Goal: Information Seeking & Learning: Check status

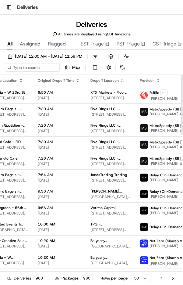
scroll to position [0, 159]
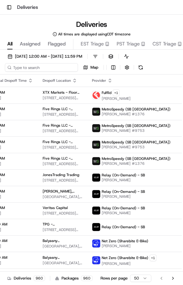
click at [48, 69] on input at bounding box center [41, 67] width 73 height 9
type input "Bloomi"
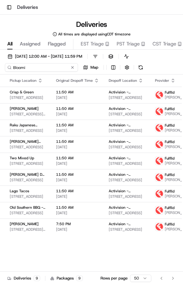
scroll to position [0, 108]
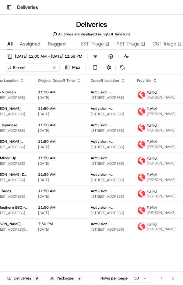
click at [147, 97] on span "[PERSON_NAME]" at bounding box center [161, 97] width 29 height 5
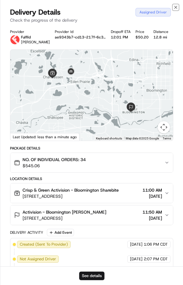
click at [176, 7] on icon "button" at bounding box center [176, 7] width 2 height 2
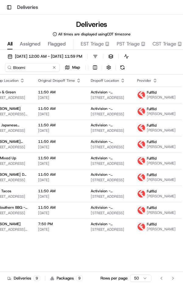
click at [151, 133] on span "[PERSON_NAME]" at bounding box center [161, 130] width 29 height 5
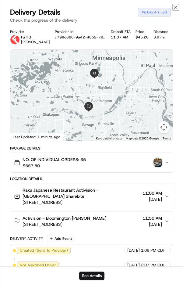
click at [176, 9] on icon "button" at bounding box center [176, 7] width 5 height 5
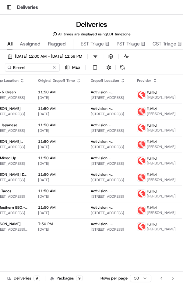
click at [151, 166] on span "[PERSON_NAME]" at bounding box center [161, 163] width 29 height 5
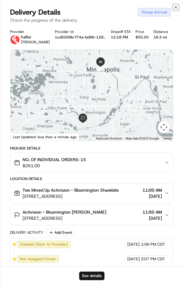
click at [176, 7] on icon "button" at bounding box center [176, 7] width 2 height 2
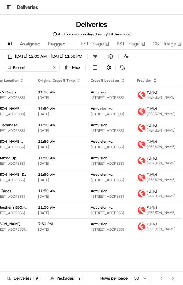
click at [151, 215] on span "[PERSON_NAME]" at bounding box center [161, 212] width 29 height 5
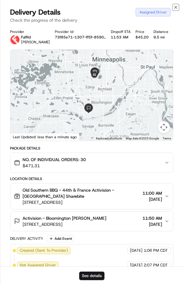
click at [176, 7] on icon "button" at bounding box center [176, 7] width 5 height 5
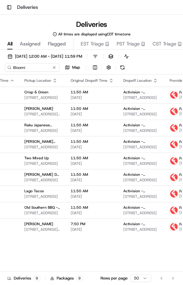
scroll to position [0, 108]
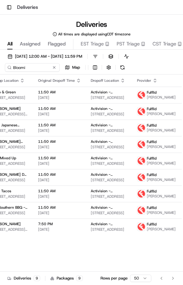
click at [152, 149] on span "[PERSON_NAME]" at bounding box center [161, 146] width 29 height 5
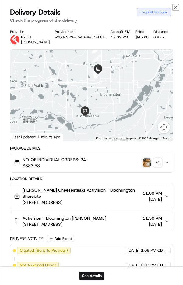
click at [176, 9] on icon "button" at bounding box center [176, 7] width 5 height 5
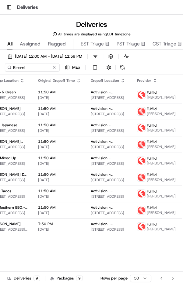
click at [148, 98] on span "[PERSON_NAME]" at bounding box center [161, 97] width 29 height 5
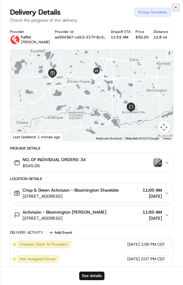
click at [176, 7] on icon "button" at bounding box center [176, 7] width 2 height 2
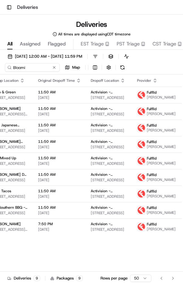
click at [147, 116] on span "[PERSON_NAME]" at bounding box center [161, 113] width 29 height 5
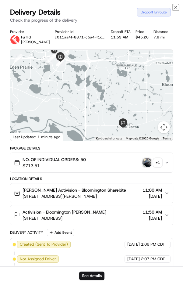
click at [177, 8] on icon "button" at bounding box center [176, 7] width 5 height 5
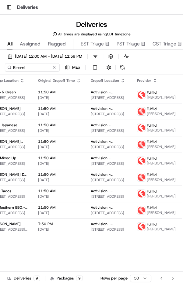
click at [147, 149] on span "[PERSON_NAME]" at bounding box center [161, 146] width 29 height 5
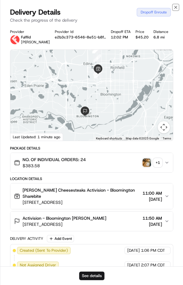
click at [176, 7] on icon "button" at bounding box center [176, 7] width 2 height 2
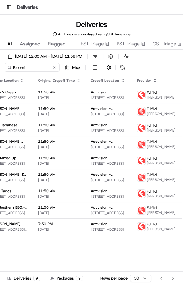
click at [147, 133] on span "[PERSON_NAME]" at bounding box center [161, 130] width 29 height 5
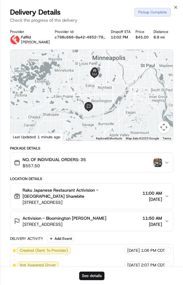
click at [168, 8] on div "Pickup Complete" at bounding box center [153, 12] width 37 height 9
click at [177, 8] on icon "button" at bounding box center [176, 7] width 2 height 2
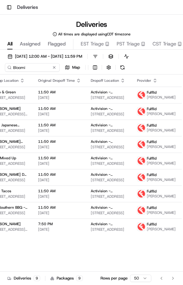
click at [174, 9] on div "Toggle Sidebar Deliveries" at bounding box center [91, 7] width 183 height 15
click at [152, 177] on div "Fulflld" at bounding box center [161, 174] width 29 height 5
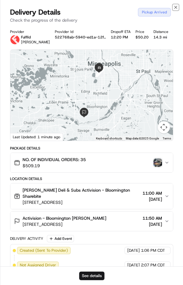
click at [176, 8] on icon "button" at bounding box center [176, 7] width 5 height 5
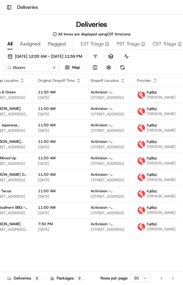
click at [147, 215] on span "[PERSON_NAME]" at bounding box center [161, 212] width 29 height 5
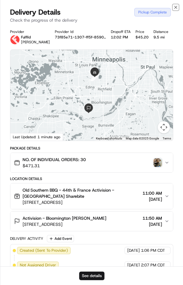
click at [175, 6] on icon "button" at bounding box center [176, 7] width 5 height 5
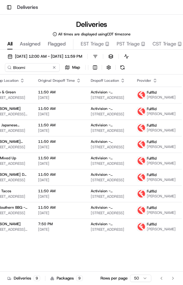
click at [150, 232] on span "[PERSON_NAME]" at bounding box center [161, 229] width 29 height 5
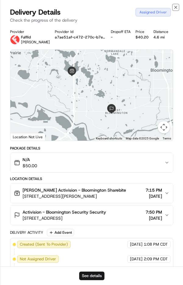
click at [176, 7] on icon "button" at bounding box center [176, 7] width 2 height 2
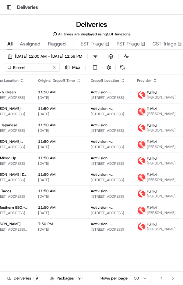
click at [154, 166] on span "[PERSON_NAME]" at bounding box center [161, 163] width 29 height 5
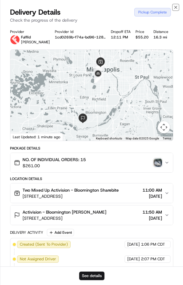
click at [176, 9] on icon "button" at bounding box center [176, 7] width 5 height 5
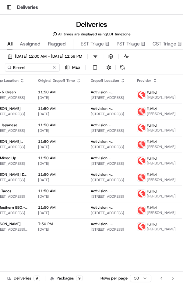
click at [151, 116] on span "[PERSON_NAME]" at bounding box center [161, 113] width 29 height 5
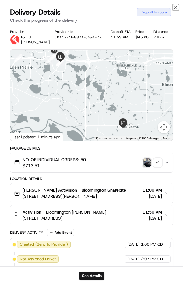
click at [176, 8] on icon "button" at bounding box center [176, 7] width 5 height 5
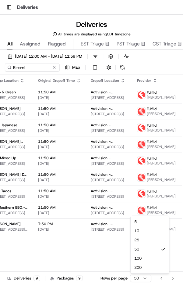
click at [131, 282] on html "Toggle Sidebar Deliveries Deliveries All times are displayed using CDT timezone…" at bounding box center [91, 142] width 183 height 285
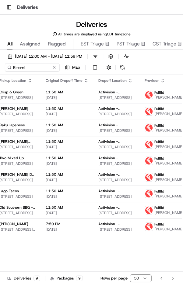
scroll to position [0, 101]
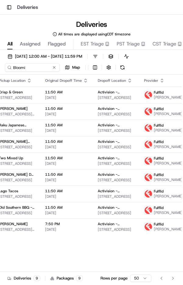
click at [156, 97] on span "[PERSON_NAME]" at bounding box center [168, 97] width 29 height 5
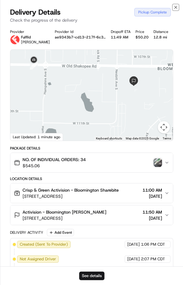
click at [176, 8] on icon "button" at bounding box center [176, 7] width 5 height 5
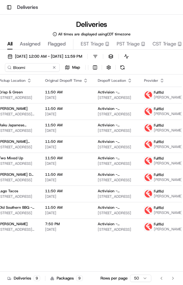
scroll to position [0, 108]
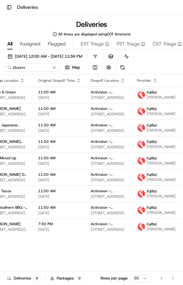
click at [149, 133] on span "[PERSON_NAME]" at bounding box center [161, 130] width 29 height 5
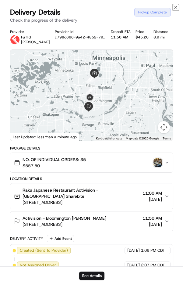
click at [176, 6] on icon "button" at bounding box center [176, 7] width 2 height 2
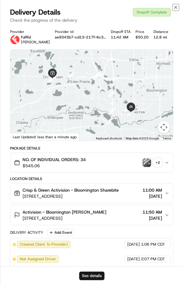
click at [176, 8] on icon "button" at bounding box center [176, 7] width 5 height 5
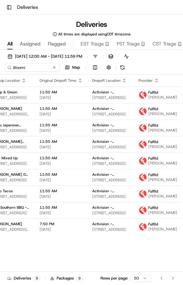
click at [149, 182] on span "[PERSON_NAME]" at bounding box center [163, 179] width 29 height 5
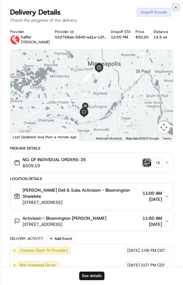
click at [176, 6] on icon "button" at bounding box center [176, 7] width 5 height 5
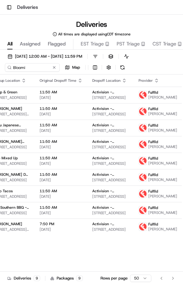
scroll to position [0, 110]
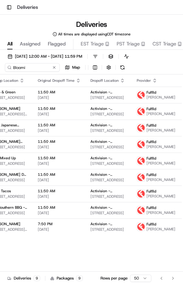
click at [149, 166] on span "[PERSON_NAME]" at bounding box center [161, 163] width 29 height 5
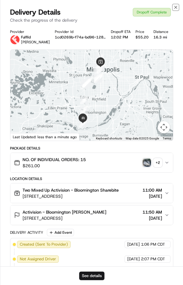
click at [176, 7] on icon "button" at bounding box center [176, 7] width 5 height 5
